Goal: Check status: Check status

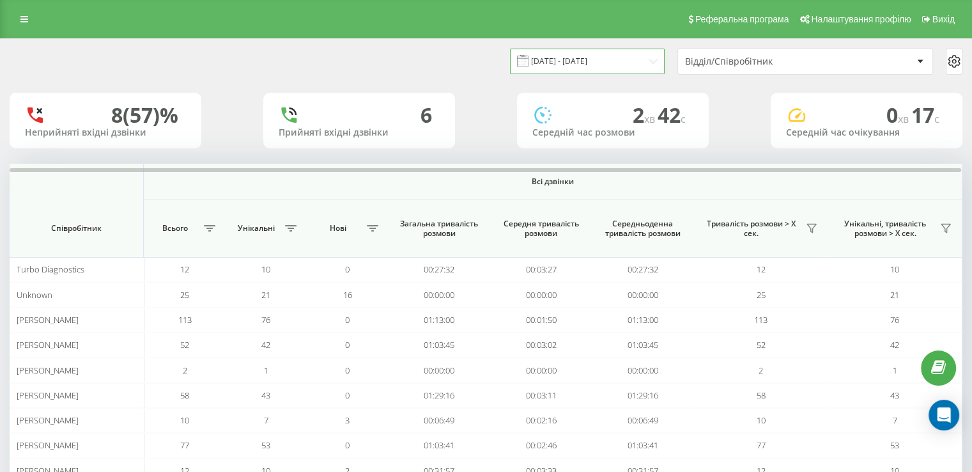
click at [622, 69] on input "[DATE] - [DATE]" at bounding box center [587, 61] width 155 height 25
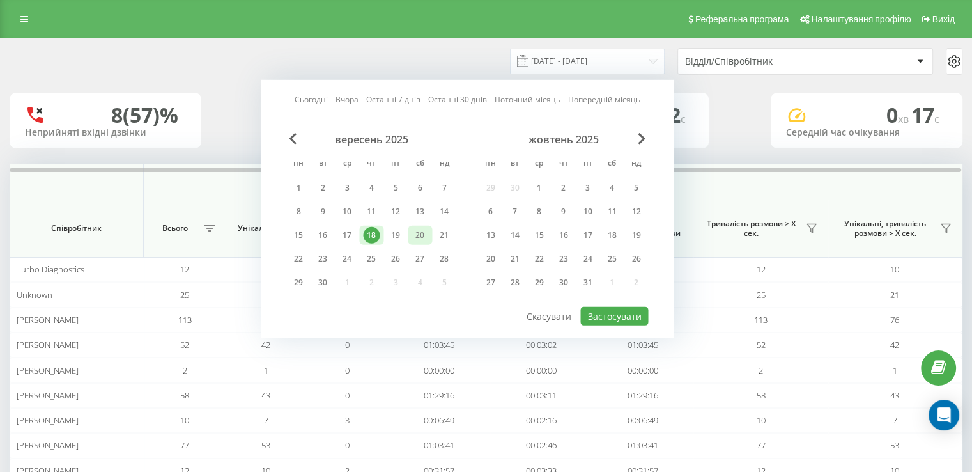
click at [410, 233] on div "20" at bounding box center [420, 235] width 24 height 19
drag, startPoint x: 627, startPoint y: 311, endPoint x: 580, endPoint y: 308, distance: 47.4
click at [626, 311] on button "Застосувати" at bounding box center [614, 316] width 68 height 19
type input "[DATE] - [DATE]"
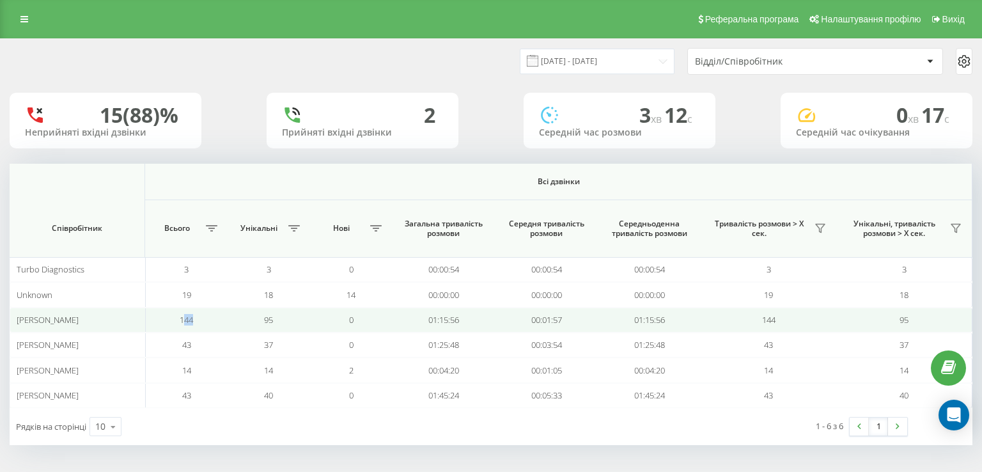
drag, startPoint x: 186, startPoint y: 320, endPoint x: 206, endPoint y: 321, distance: 19.9
click at [206, 321] on td "144" at bounding box center [186, 319] width 82 height 25
click at [189, 322] on span "144" at bounding box center [186, 320] width 13 height 12
drag, startPoint x: 181, startPoint y: 321, endPoint x: 195, endPoint y: 322, distance: 14.1
click at [203, 323] on td "144" at bounding box center [186, 319] width 82 height 25
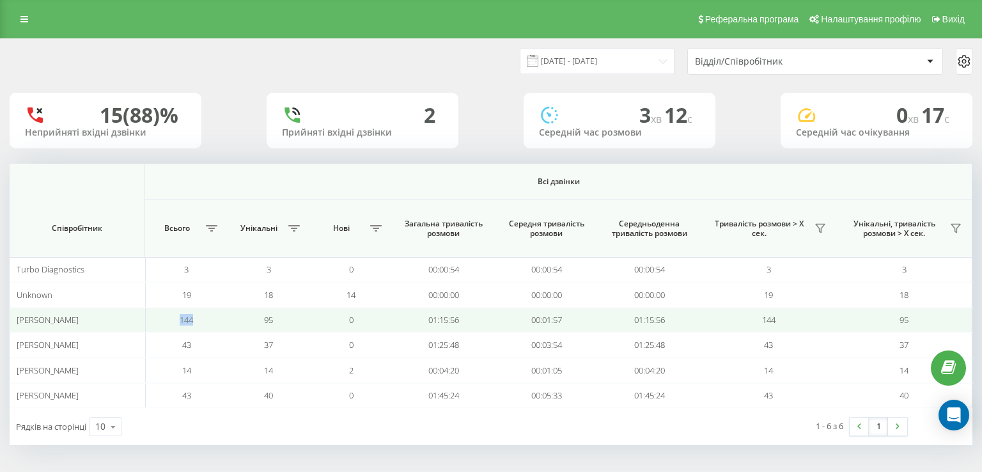
click at [191, 321] on span "144" at bounding box center [186, 320] width 13 height 12
click at [85, 329] on td "[PERSON_NAME]" at bounding box center [77, 319] width 135 height 25
drag, startPoint x: 100, startPoint y: 318, endPoint x: 77, endPoint y: 316, distance: 23.7
click at [77, 316] on span "[PERSON_NAME]" at bounding box center [48, 320] width 62 height 12
click at [76, 316] on span "[PERSON_NAME]" at bounding box center [48, 320] width 62 height 12
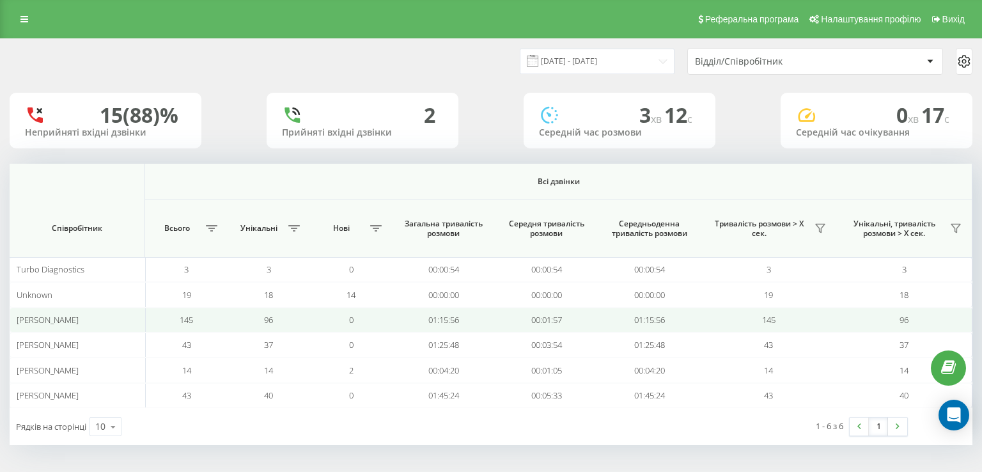
click at [100, 313] on td "[PERSON_NAME]" at bounding box center [77, 319] width 135 height 25
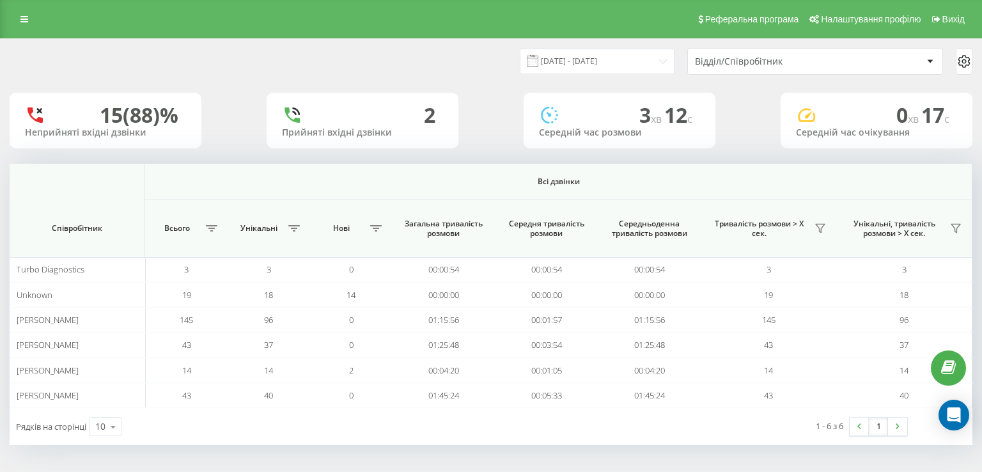
click at [840, 61] on div "Відділ/Співробітник" at bounding box center [808, 61] width 227 height 11
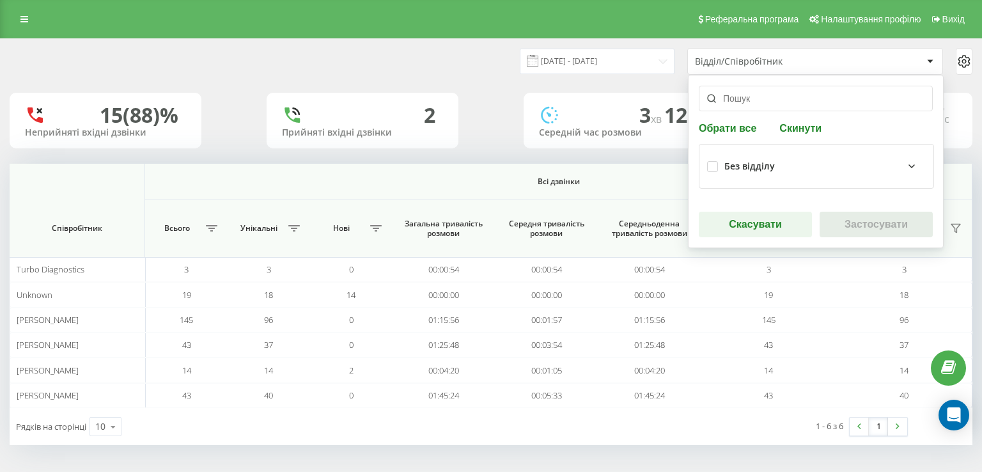
click at [470, 175] on th "Всі дзвінки" at bounding box center [558, 182] width 827 height 36
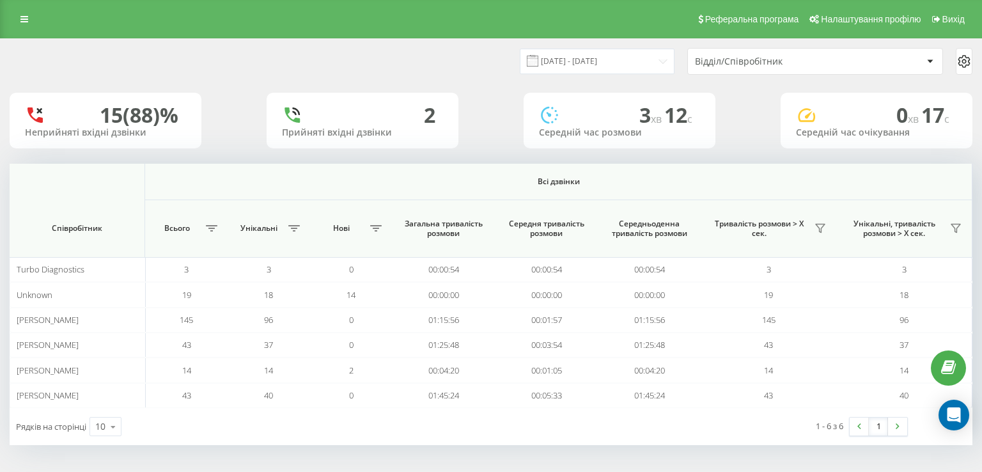
click at [893, 66] on div "Відділ/Співробітник" at bounding box center [808, 61] width 227 height 11
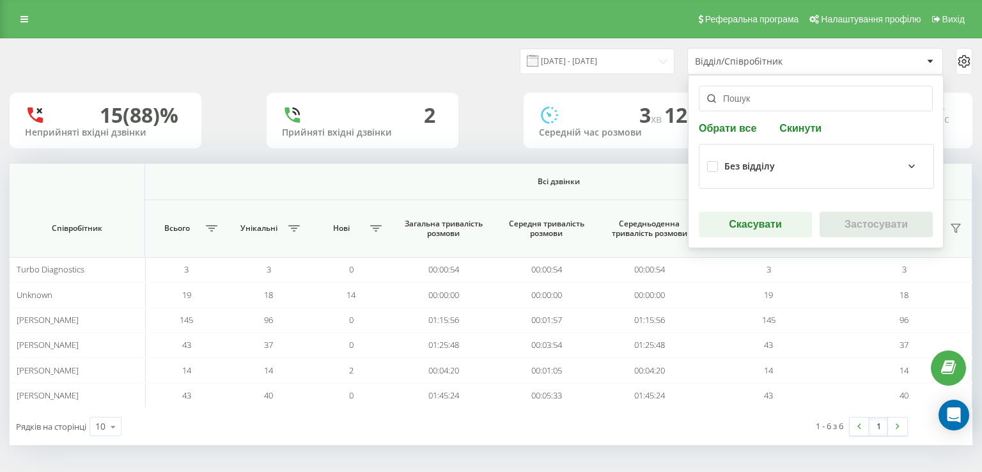
click at [909, 64] on div "Відділ/Співробітник" at bounding box center [808, 61] width 227 height 11
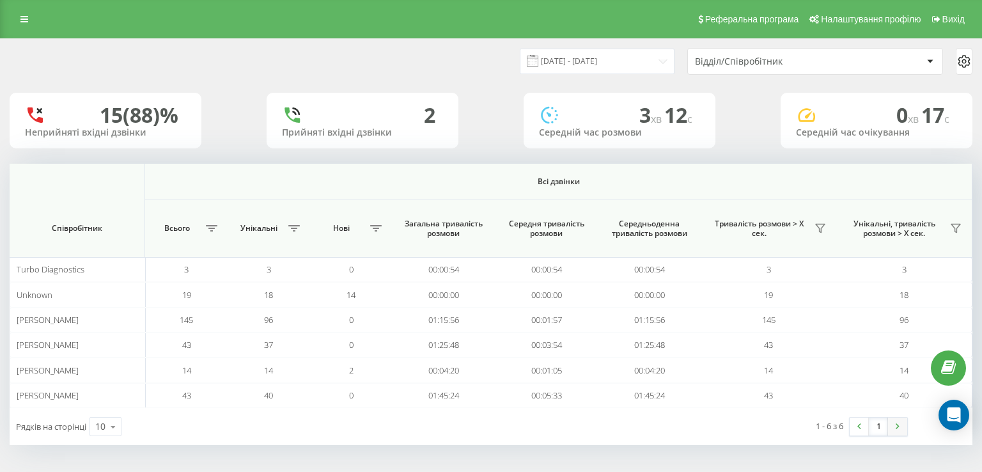
click at [895, 426] on img at bounding box center [897, 426] width 4 height 6
click at [900, 422] on link at bounding box center [897, 426] width 19 height 18
click at [855, 423] on link at bounding box center [858, 426] width 19 height 18
